Goal: Task Accomplishment & Management: Manage account settings

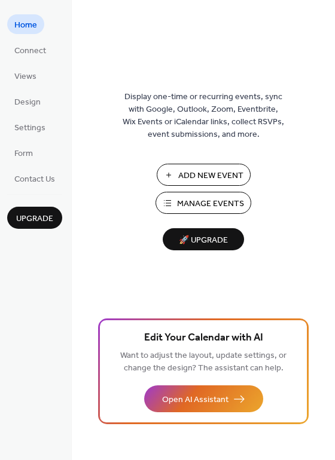
click at [220, 204] on span "Manage Events" at bounding box center [210, 204] width 67 height 13
click at [212, 202] on span "Manage Events" at bounding box center [210, 204] width 67 height 13
click at [211, 205] on span "Manage Events" at bounding box center [210, 204] width 67 height 13
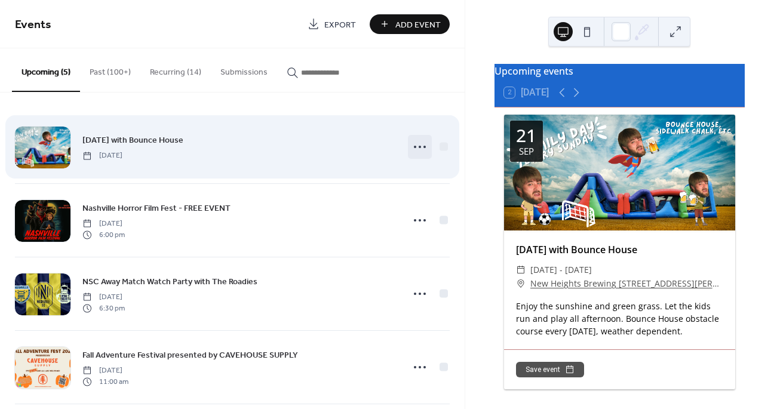
click at [418, 148] on icon at bounding box center [420, 146] width 19 height 19
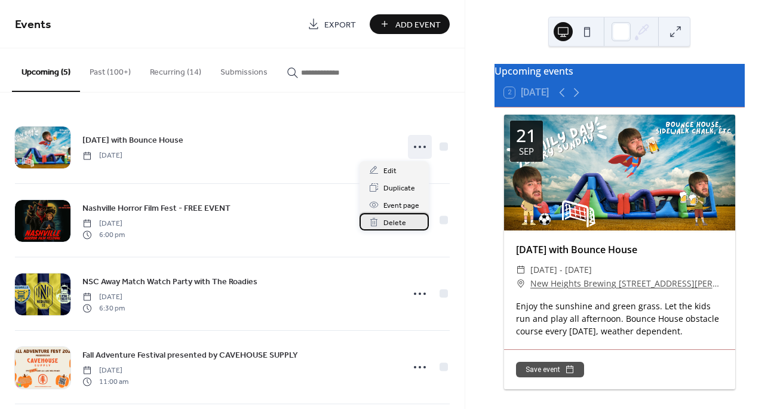
click at [397, 218] on span "Delete" at bounding box center [395, 223] width 23 height 13
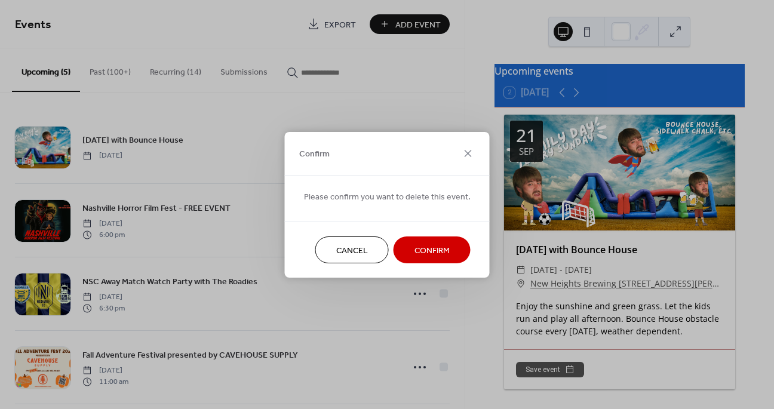
click at [435, 250] on span "Confirm" at bounding box center [432, 250] width 35 height 13
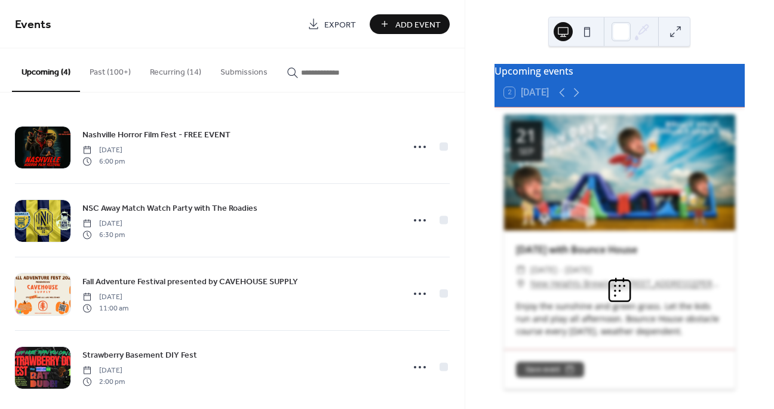
click at [165, 73] on button "Recurring (14)" at bounding box center [175, 69] width 71 height 42
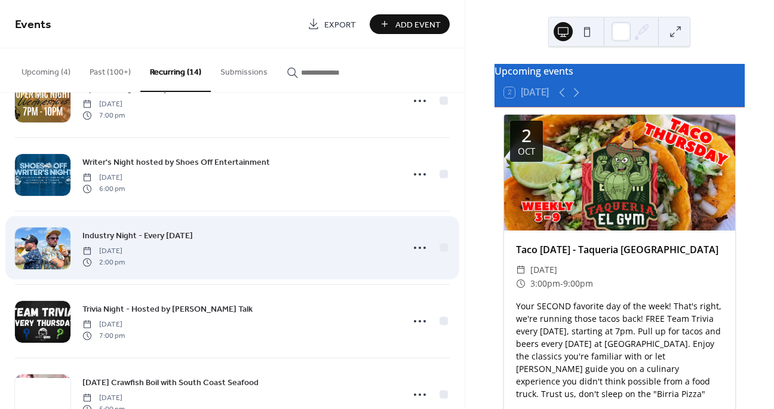
scroll to position [47, 0]
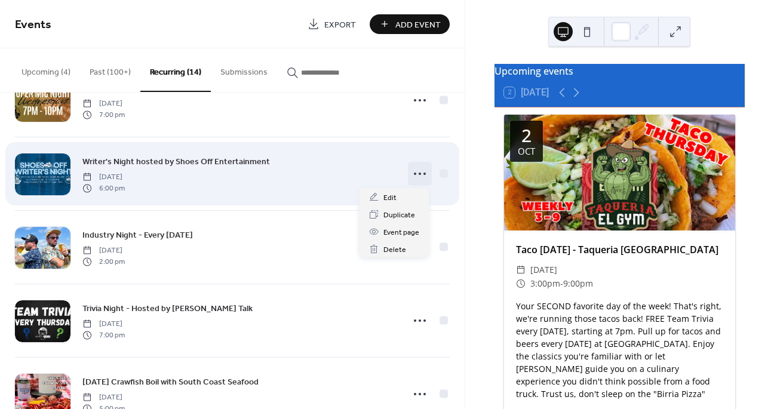
click at [417, 173] on icon at bounding box center [420, 173] width 19 height 19
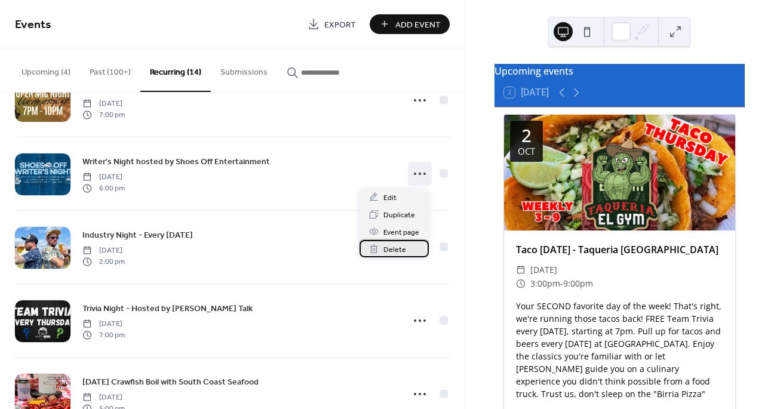
click at [390, 248] on span "Delete" at bounding box center [395, 250] width 23 height 13
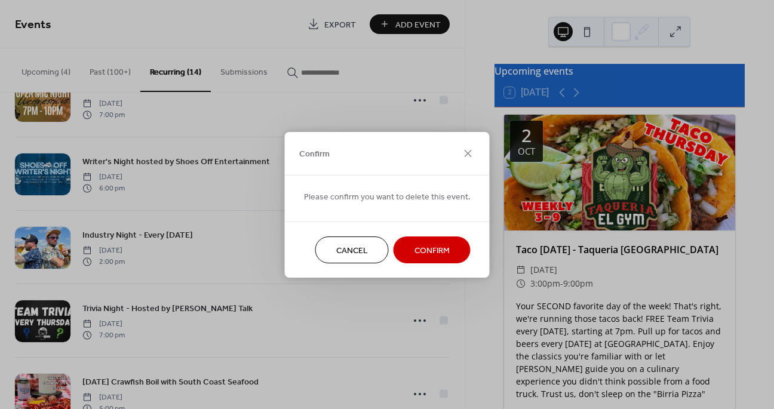
click at [436, 253] on span "Confirm" at bounding box center [432, 250] width 35 height 13
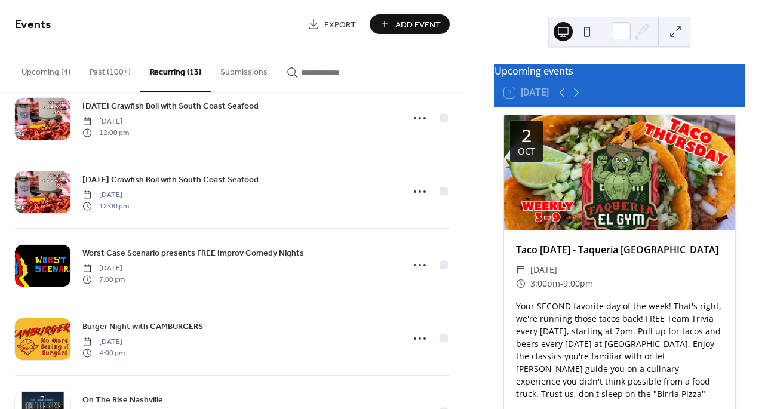
scroll to position [329, 0]
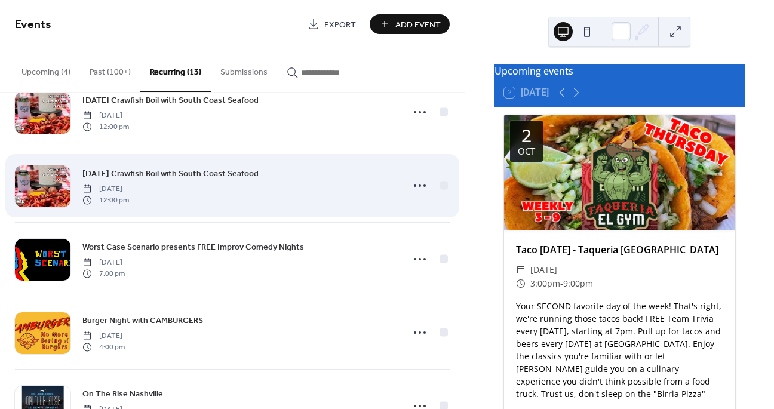
click at [172, 172] on span "[DATE] Crawfish Boil with South Coast Seafood" at bounding box center [170, 174] width 176 height 13
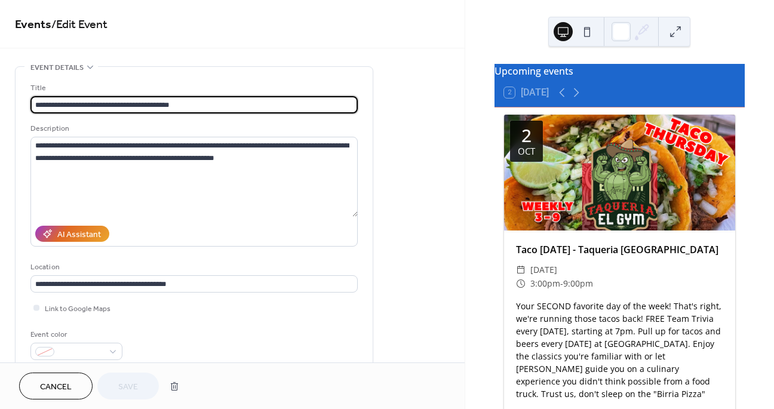
type input "**********"
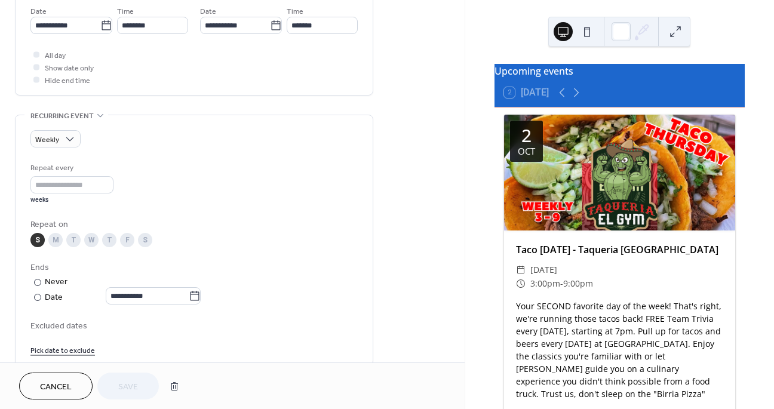
scroll to position [416, 0]
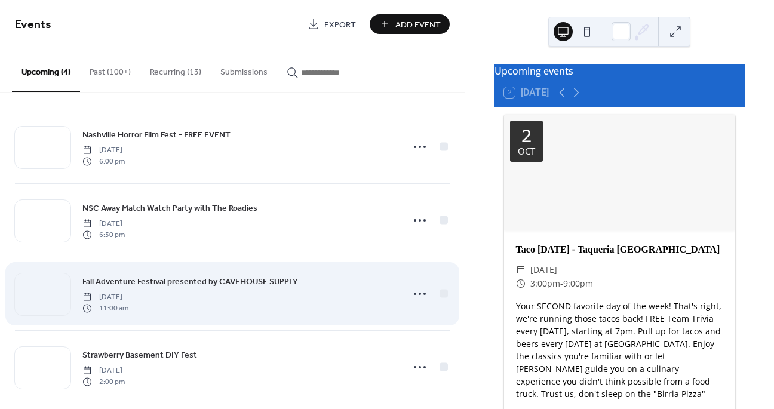
scroll to position [13, 0]
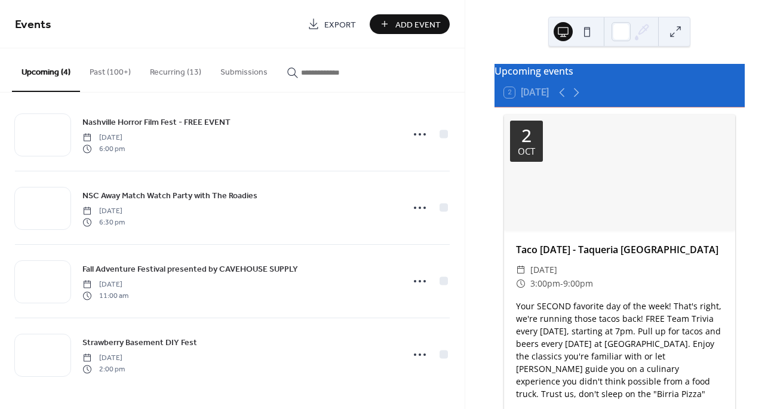
click at [178, 74] on button "Recurring (13)" at bounding box center [175, 69] width 71 height 42
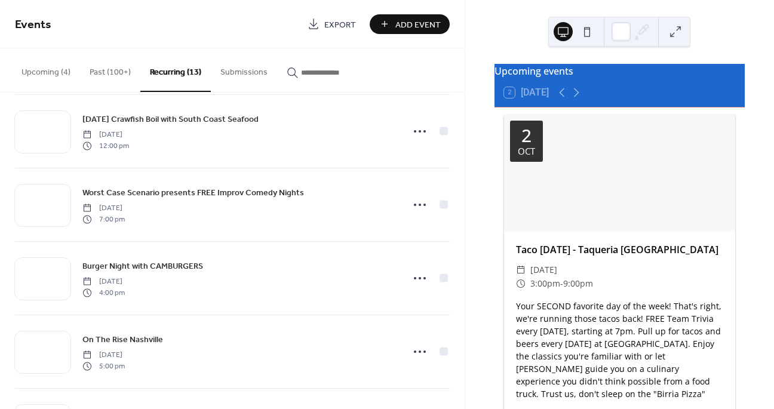
scroll to position [414, 0]
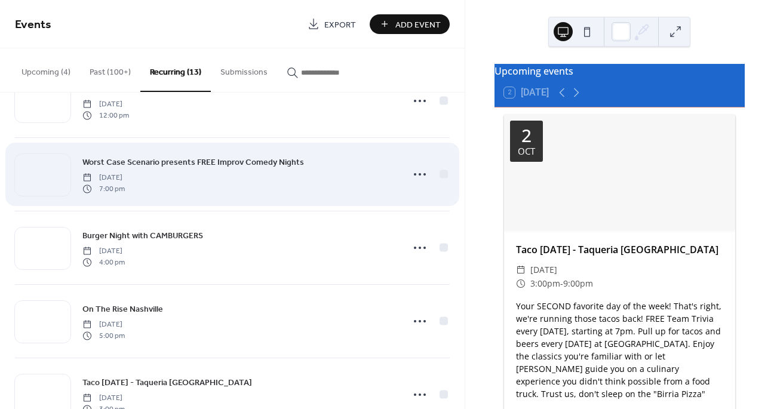
click at [332, 165] on div "Worst Case Scenario presents FREE Improv Comedy Nights Saturday, April 5, 2025 …" at bounding box center [238, 174] width 313 height 38
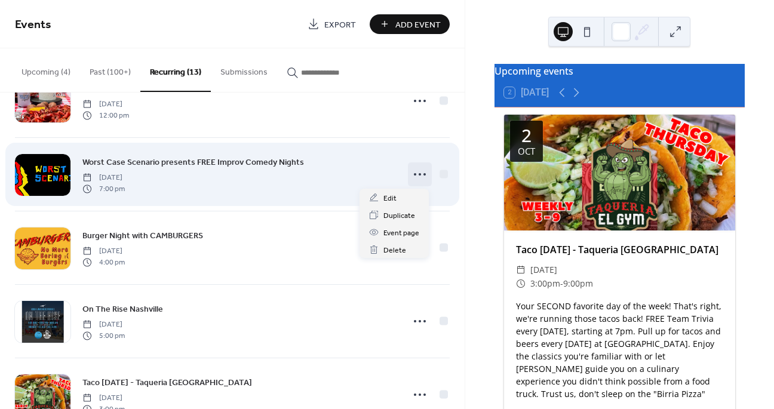
click at [413, 173] on icon at bounding box center [420, 174] width 19 height 19
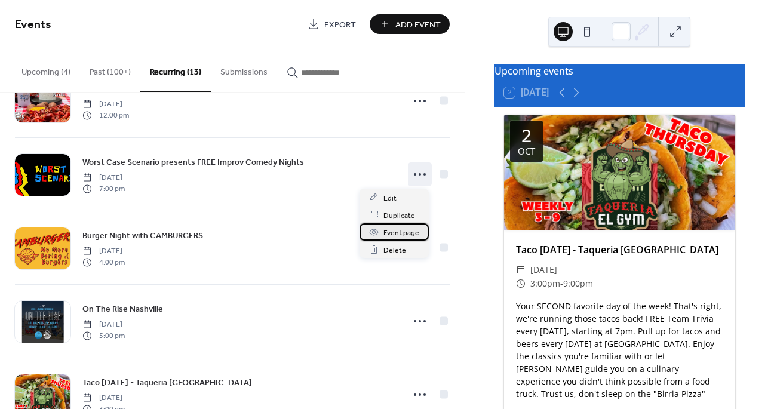
click at [397, 235] on span "Event page" at bounding box center [402, 233] width 36 height 13
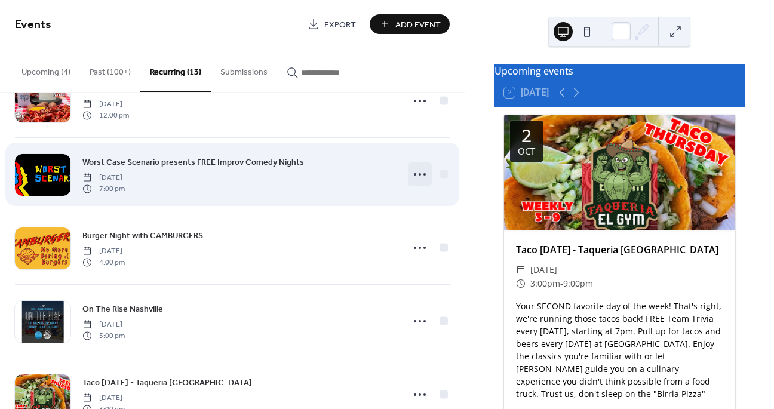
click at [419, 169] on icon at bounding box center [420, 174] width 19 height 19
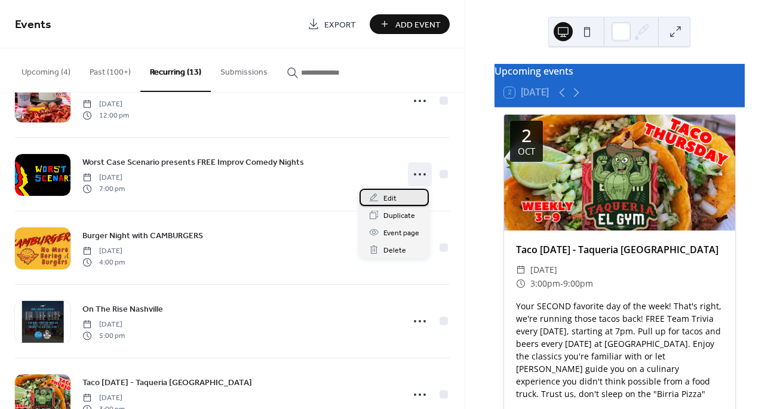
click at [388, 195] on span "Edit" at bounding box center [390, 198] width 13 height 13
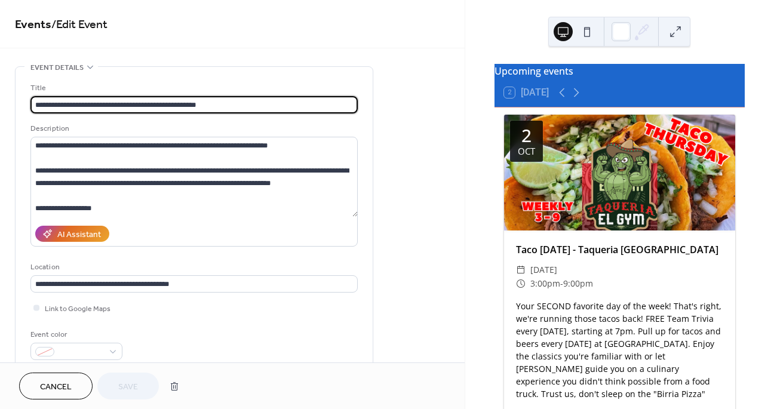
type input "**********"
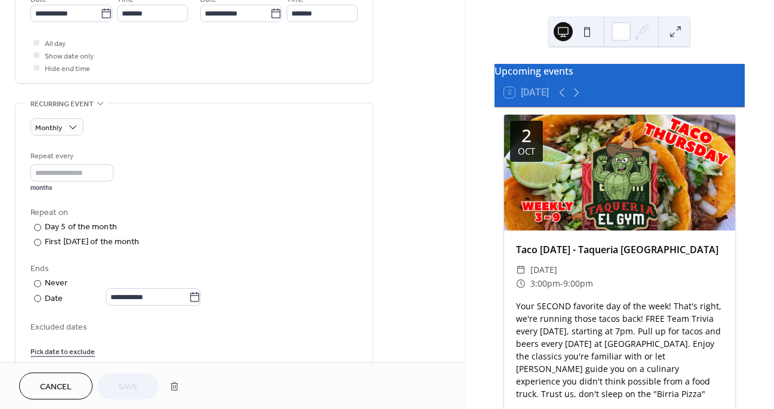
scroll to position [386, 0]
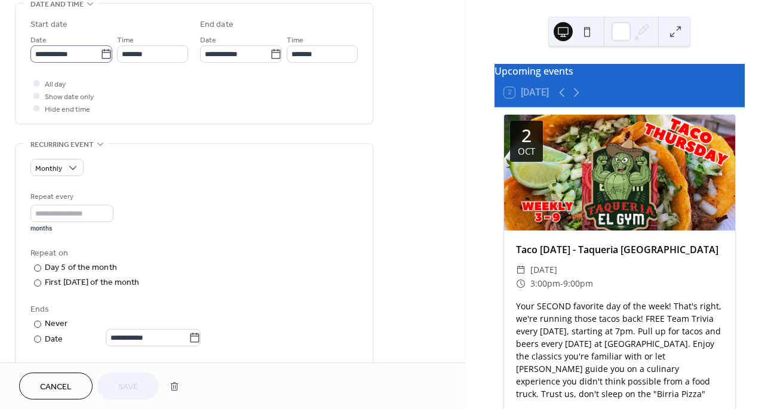
click at [100, 55] on icon at bounding box center [106, 54] width 12 height 12
click at [100, 55] on input "**********" at bounding box center [65, 53] width 70 height 17
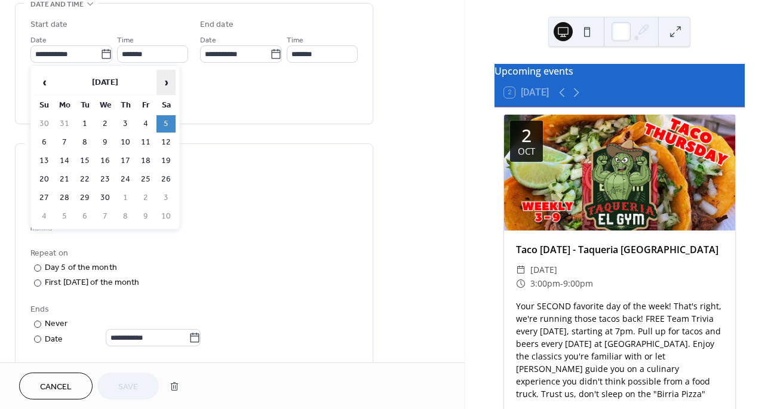
click at [163, 79] on span "›" at bounding box center [166, 83] width 18 height 24
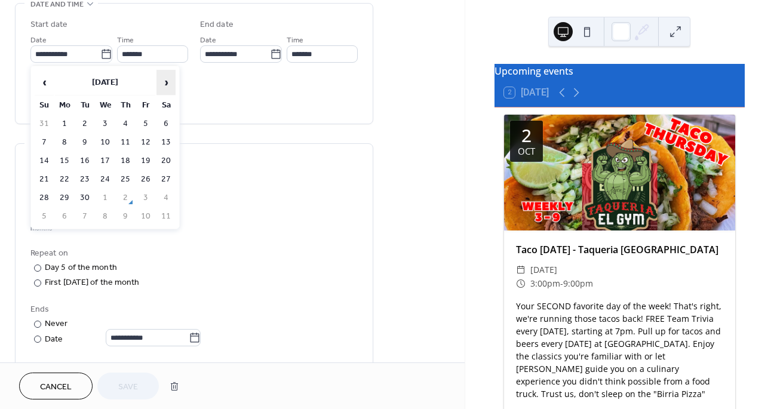
click at [163, 79] on span "›" at bounding box center [166, 83] width 18 height 24
click at [166, 119] on td "6" at bounding box center [166, 123] width 19 height 17
type input "**********"
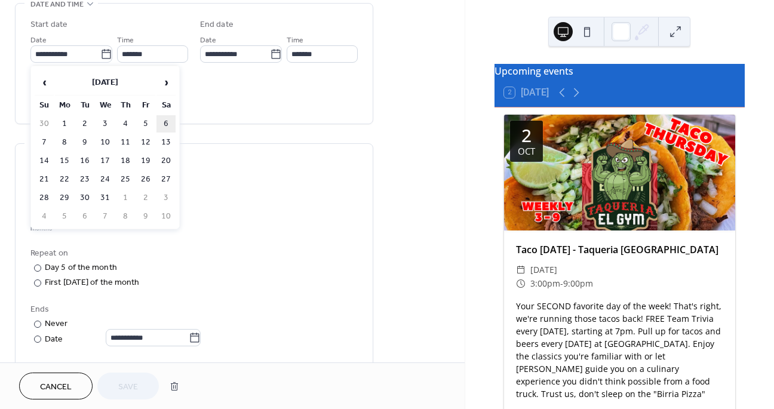
type input "**********"
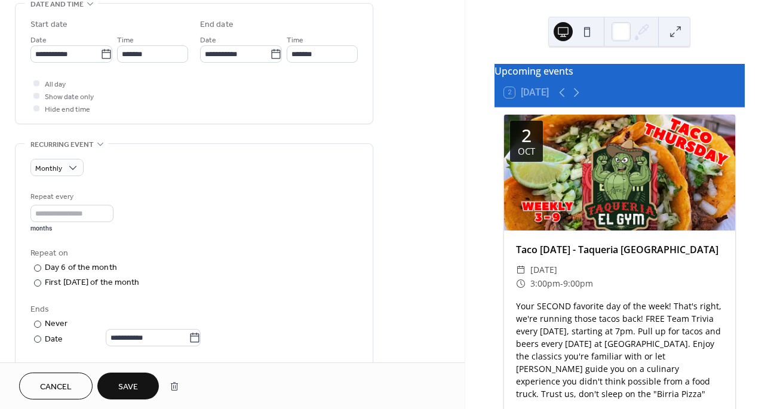
click at [133, 385] on span "Save" at bounding box center [128, 387] width 20 height 13
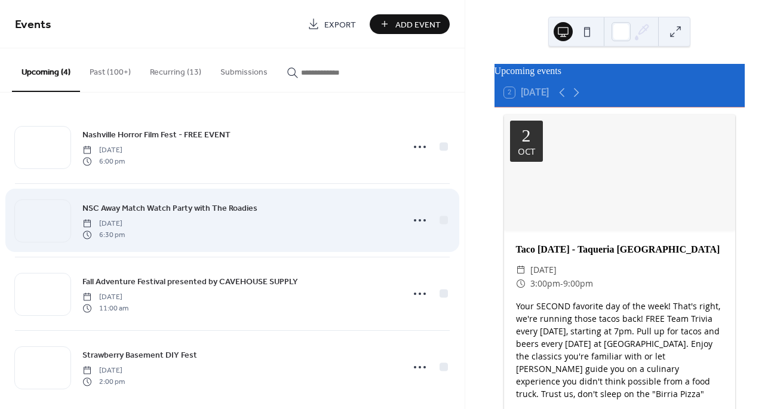
scroll to position [13, 0]
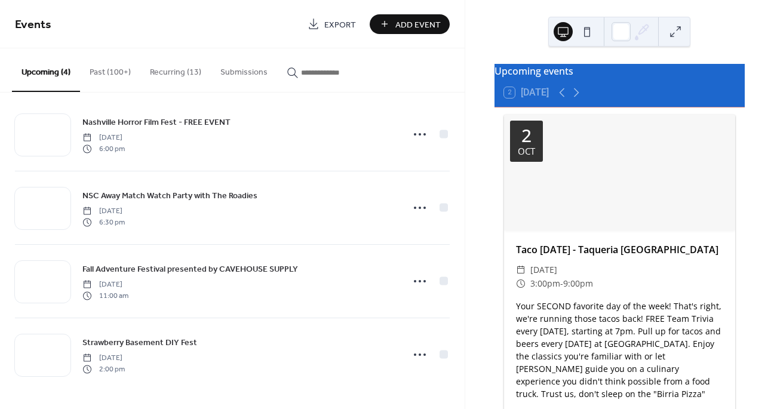
click at [175, 67] on button "Recurring (13)" at bounding box center [175, 69] width 71 height 42
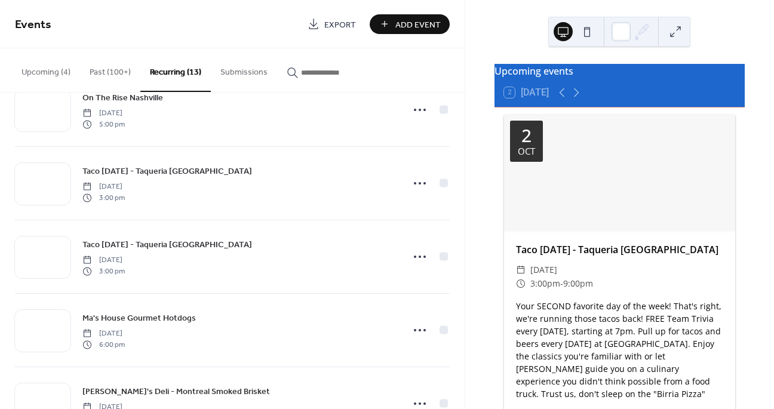
scroll to position [674, 0]
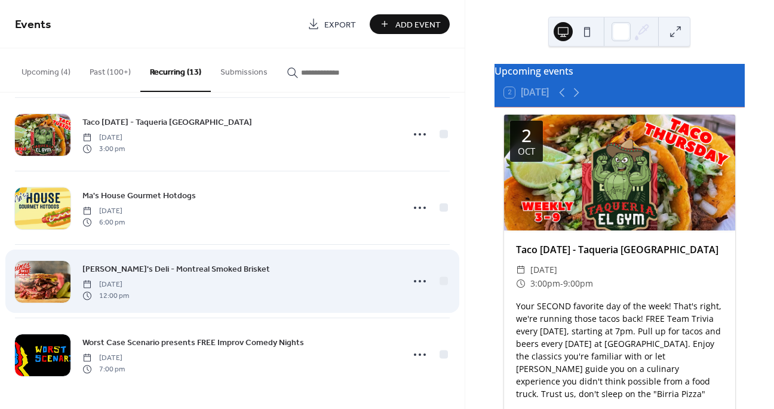
click at [171, 273] on span "[PERSON_NAME]'s Deli - Montreal Smoked Brisket" at bounding box center [176, 270] width 188 height 13
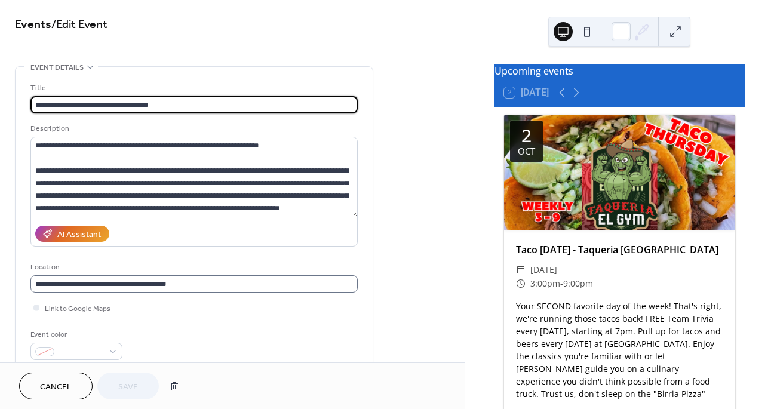
scroll to position [1, 0]
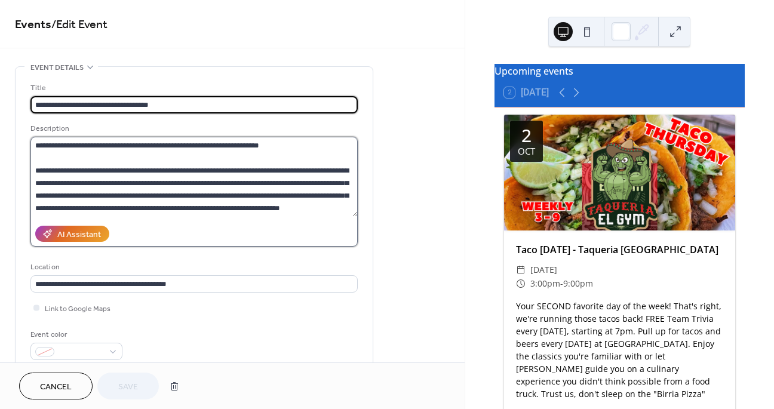
click at [194, 210] on textarea "**********" at bounding box center [193, 177] width 327 height 80
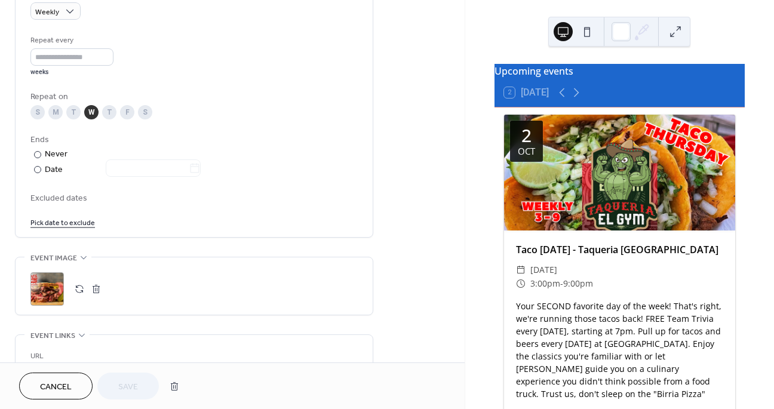
scroll to position [537, 0]
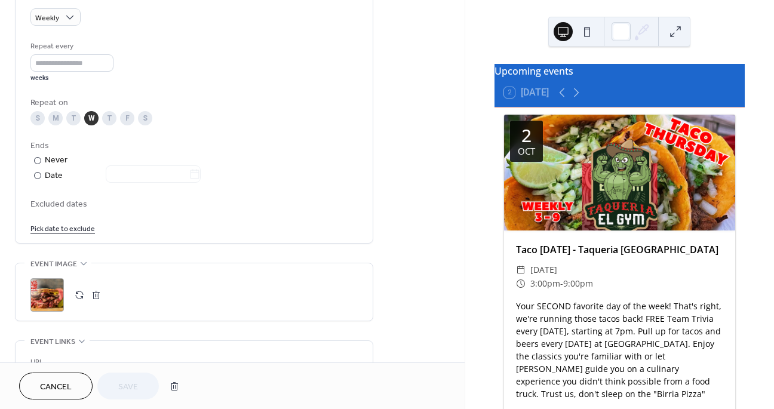
click at [36, 115] on div "S" at bounding box center [37, 118] width 14 height 14
click at [94, 120] on div "W" at bounding box center [91, 118] width 14 height 14
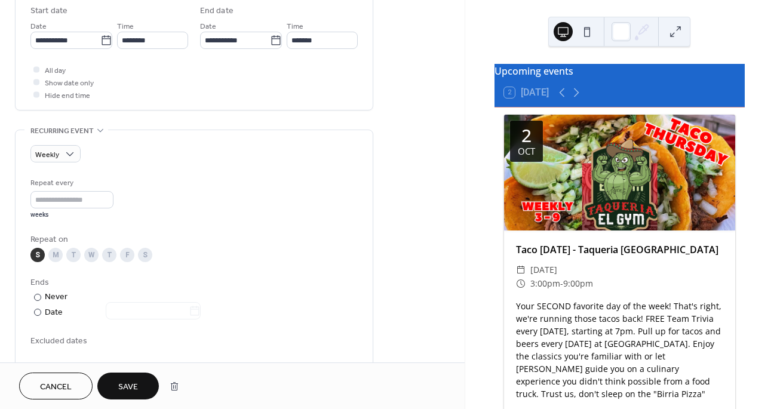
scroll to position [381, 0]
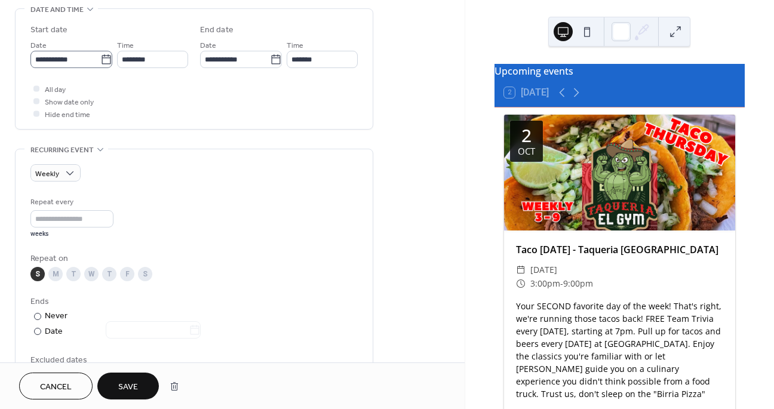
click at [106, 61] on icon at bounding box center [106, 60] width 12 height 12
click at [100, 61] on input "**********" at bounding box center [65, 59] width 70 height 17
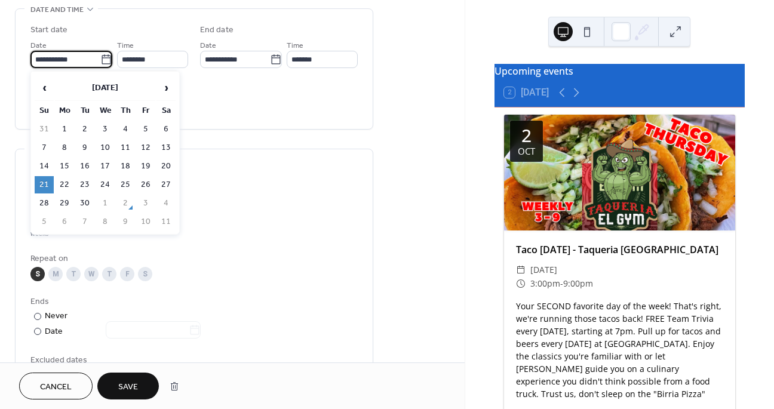
click at [106, 61] on icon at bounding box center [106, 60] width 12 height 12
click at [100, 61] on input "**********" at bounding box center [65, 59] width 70 height 17
click at [237, 117] on div "All day Show date only Hide end time" at bounding box center [193, 101] width 327 height 38
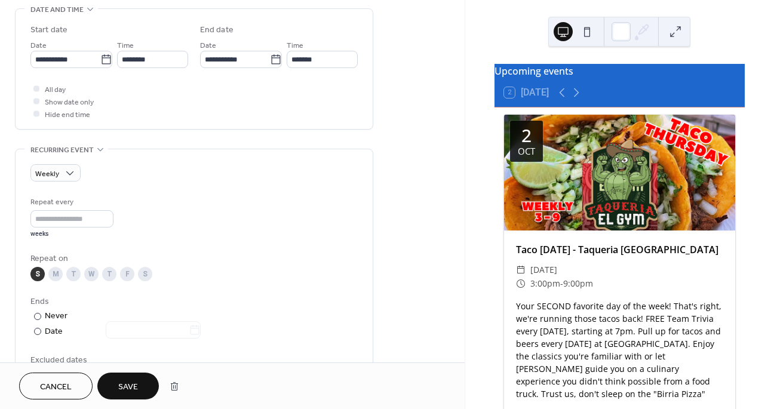
click at [132, 392] on span "Save" at bounding box center [128, 387] width 20 height 13
